Goal: Task Accomplishment & Management: Use online tool/utility

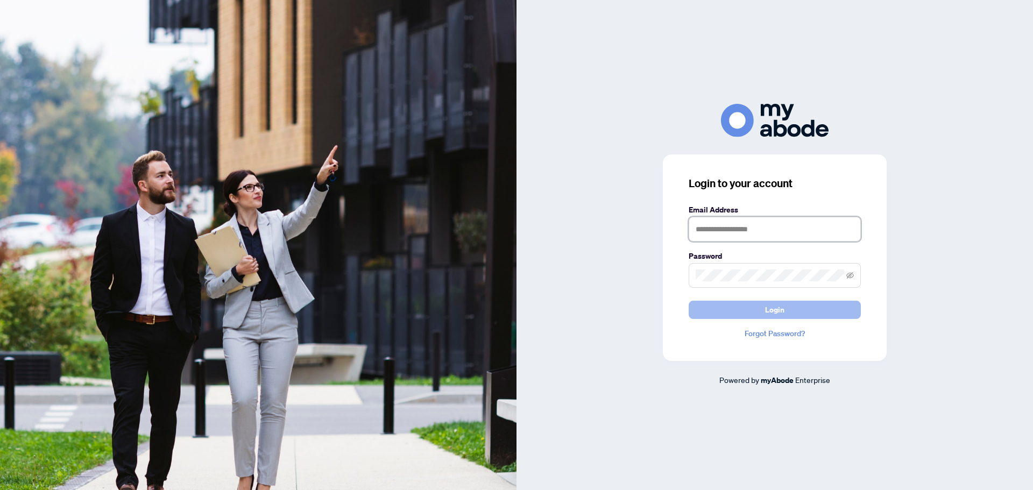
type input "**********"
click at [777, 309] on span "Login" at bounding box center [774, 309] width 19 height 17
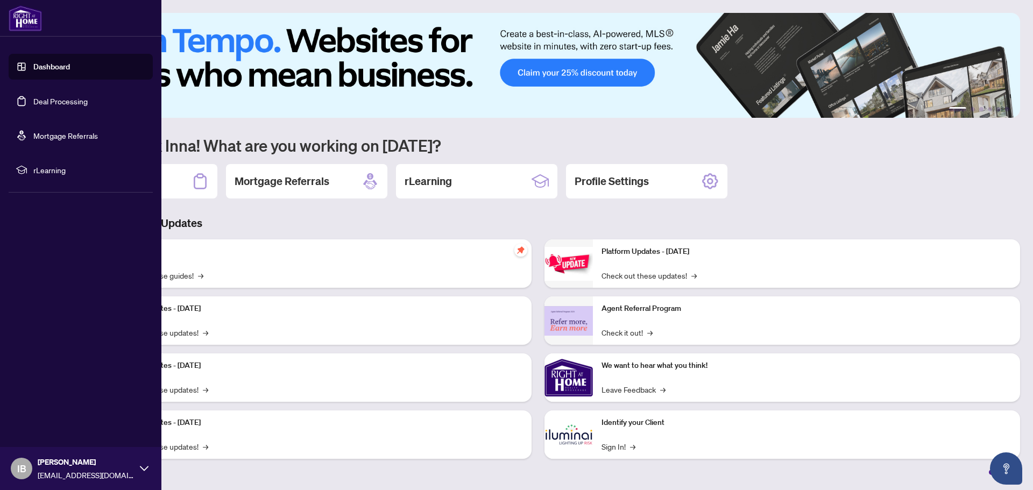
click at [53, 102] on link "Deal Processing" at bounding box center [60, 101] width 54 height 10
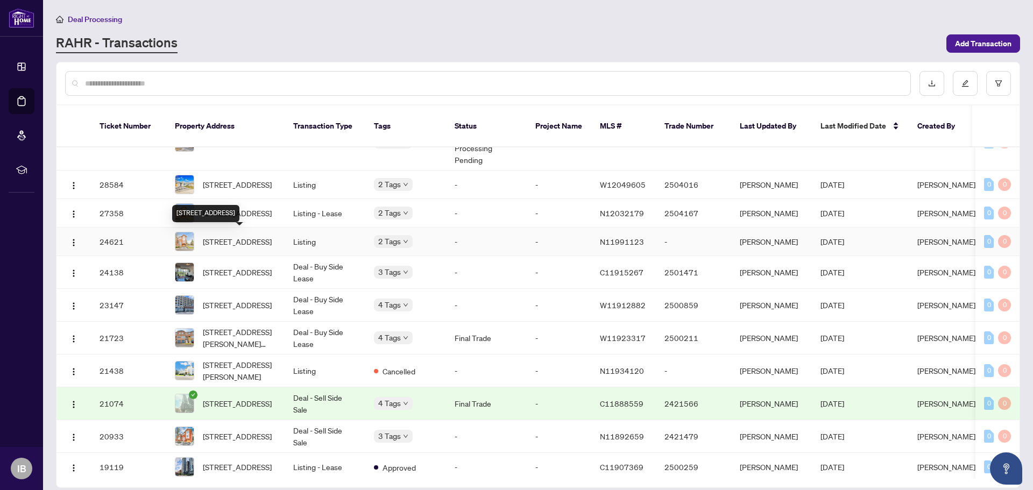
scroll to position [787, 0]
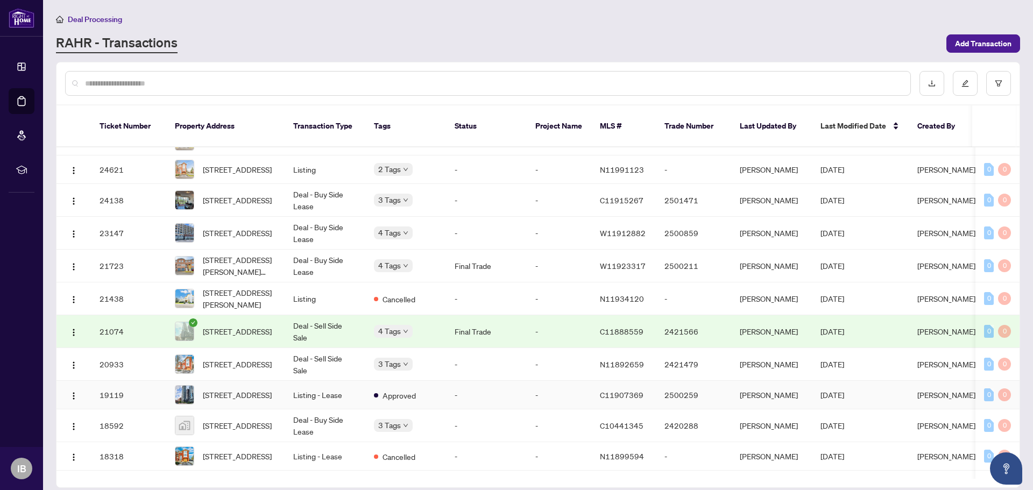
click at [522, 403] on td "-" at bounding box center [486, 395] width 81 height 29
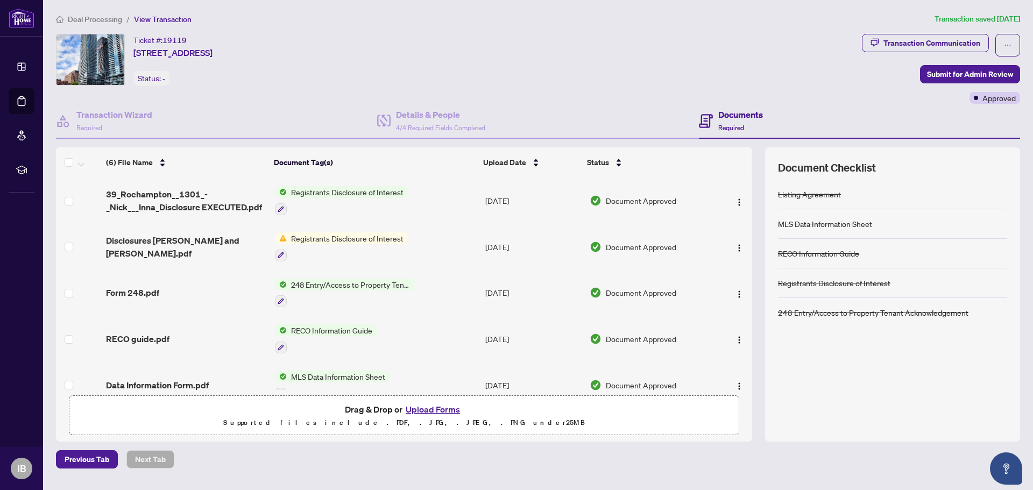
scroll to position [63, 0]
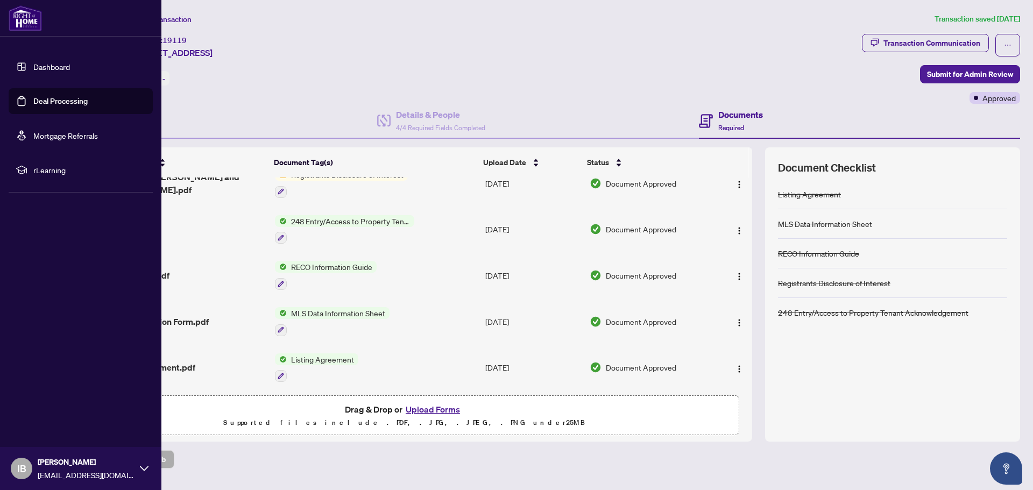
click at [59, 101] on link "Deal Processing" at bounding box center [60, 101] width 54 height 10
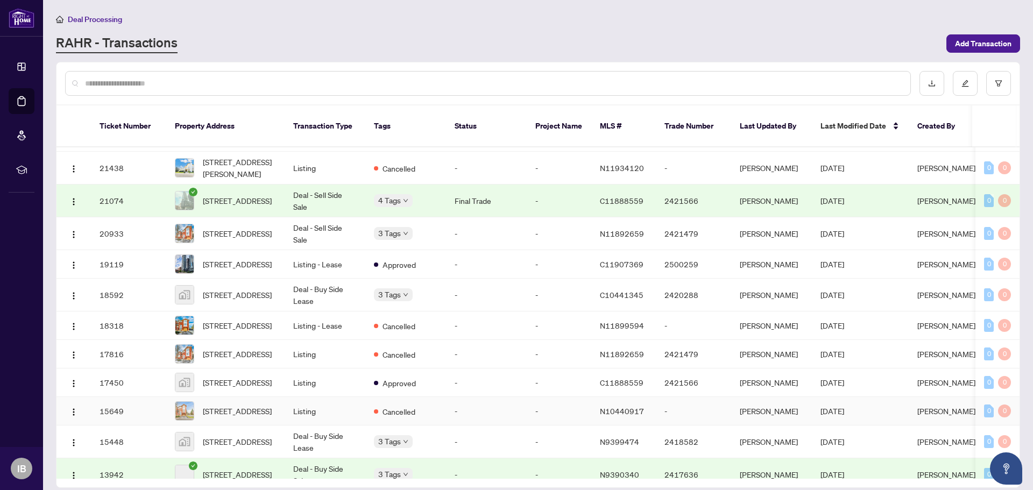
scroll to position [1000, 0]
